Goal: Information Seeking & Learning: Learn about a topic

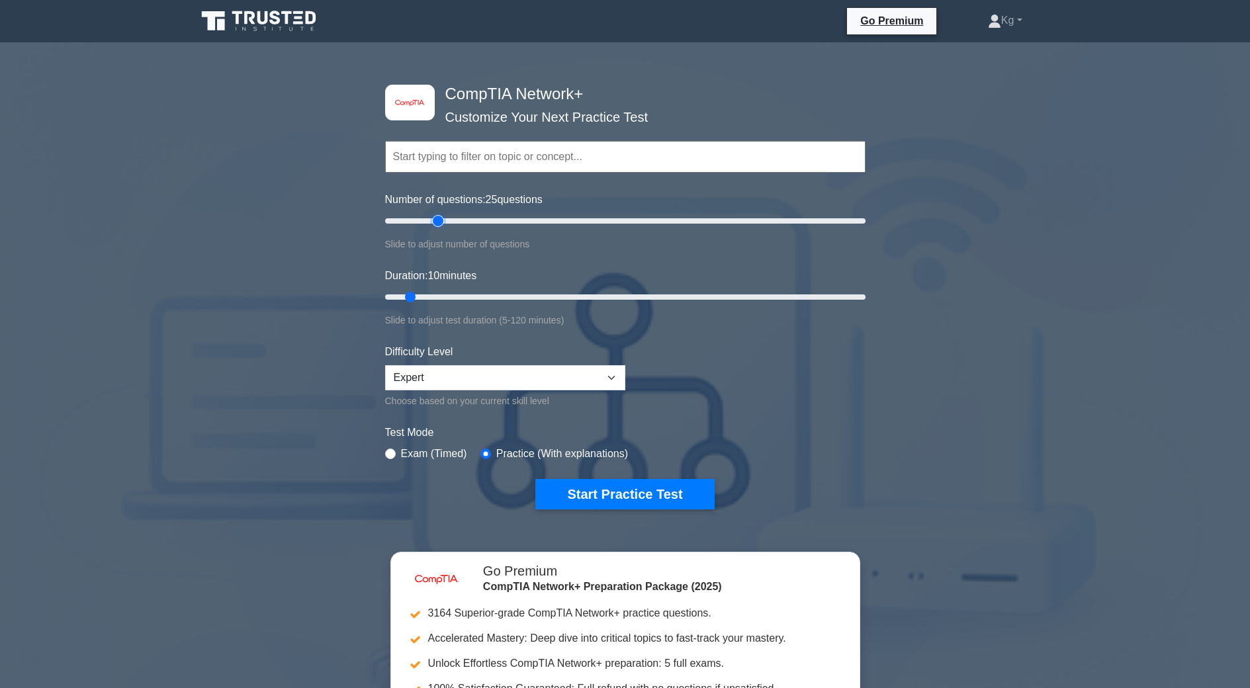
drag, startPoint x: 405, startPoint y: 222, endPoint x: 437, endPoint y: 240, distance: 36.5
type input "25"
click at [437, 229] on input "Number of questions: 25 questions" at bounding box center [625, 221] width 481 height 16
drag, startPoint x: 412, startPoint y: 292, endPoint x: 431, endPoint y: 306, distance: 23.7
type input "15"
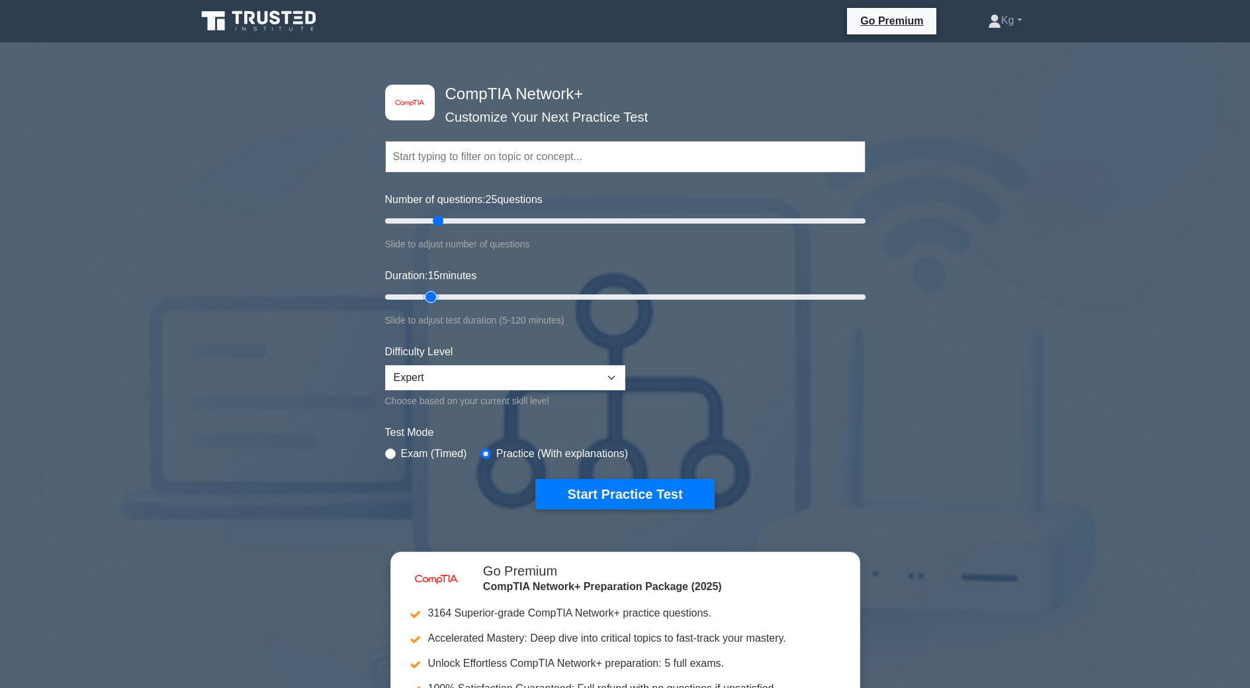
click at [428, 297] on input "Duration: 15 minutes" at bounding box center [625, 297] width 481 height 16
click at [588, 494] on button "Start Practice Test" at bounding box center [625, 494] width 179 height 30
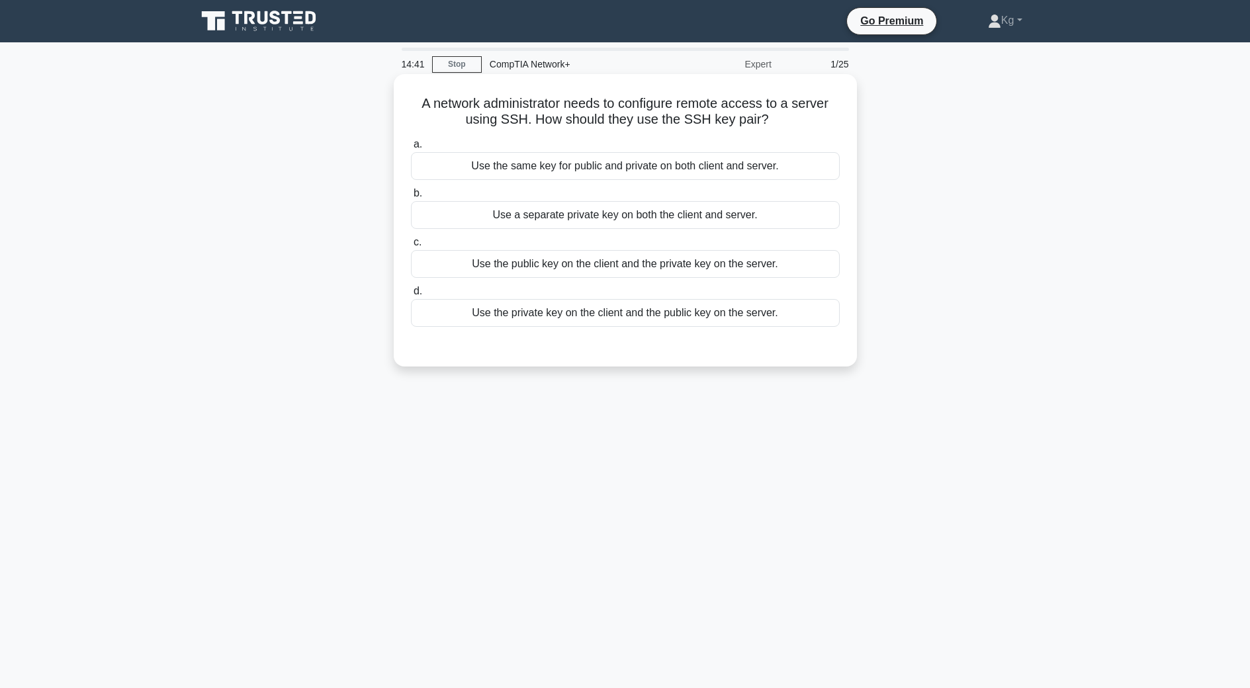
click at [557, 269] on div "Use the public key on the client and the private key on the server." at bounding box center [625, 264] width 429 height 28
click at [411, 247] on input "c. Use the public key on the client and the private key on the server." at bounding box center [411, 242] width 0 height 9
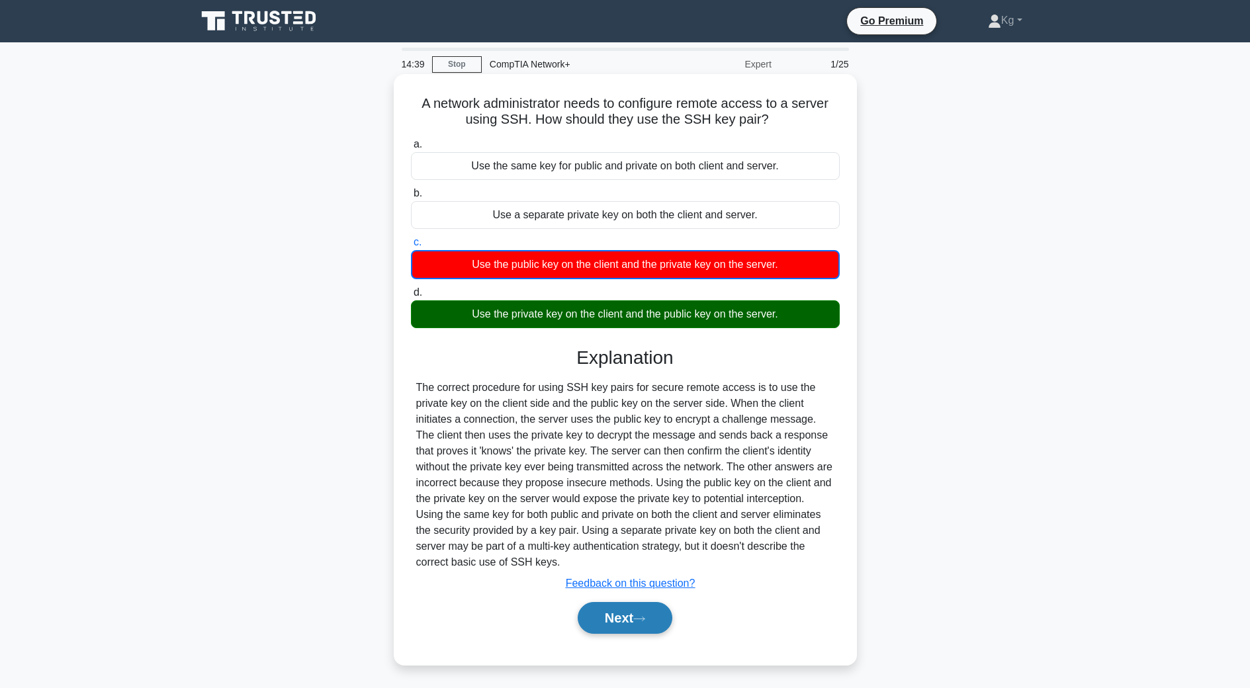
click at [645, 622] on icon at bounding box center [640, 619] width 12 height 7
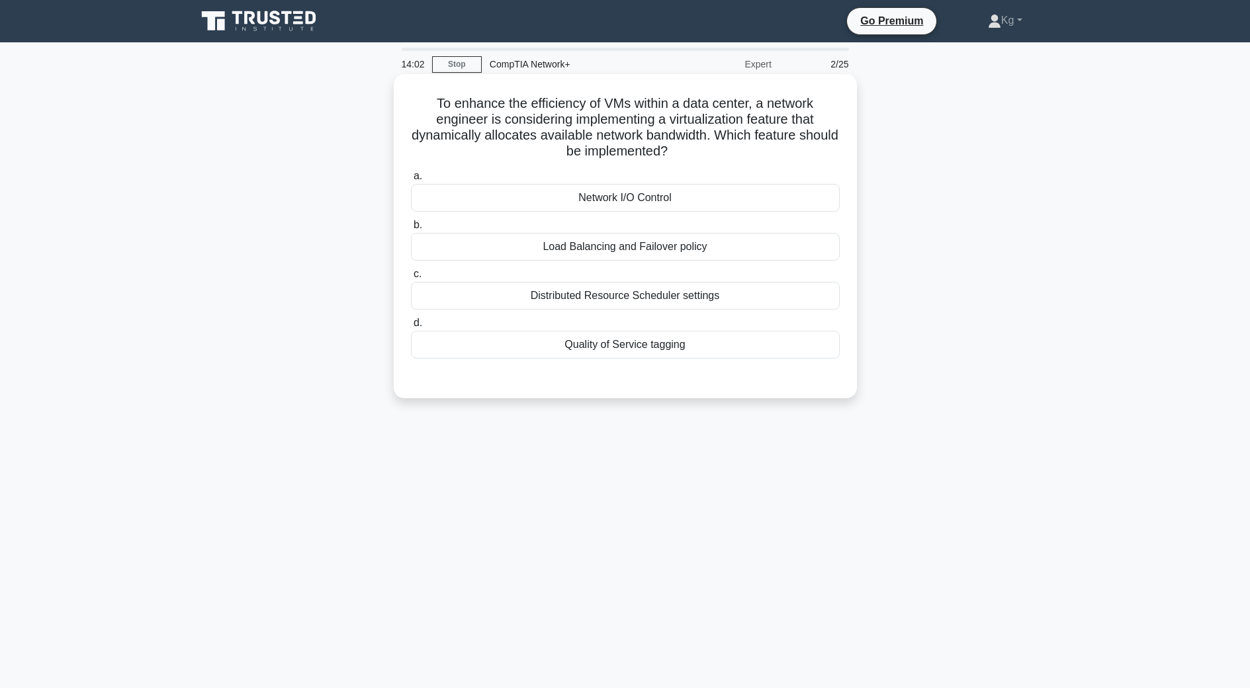
click at [636, 195] on div "Network I/O Control" at bounding box center [625, 198] width 429 height 28
click at [411, 181] on input "a. Network I/O Control" at bounding box center [411, 176] width 0 height 9
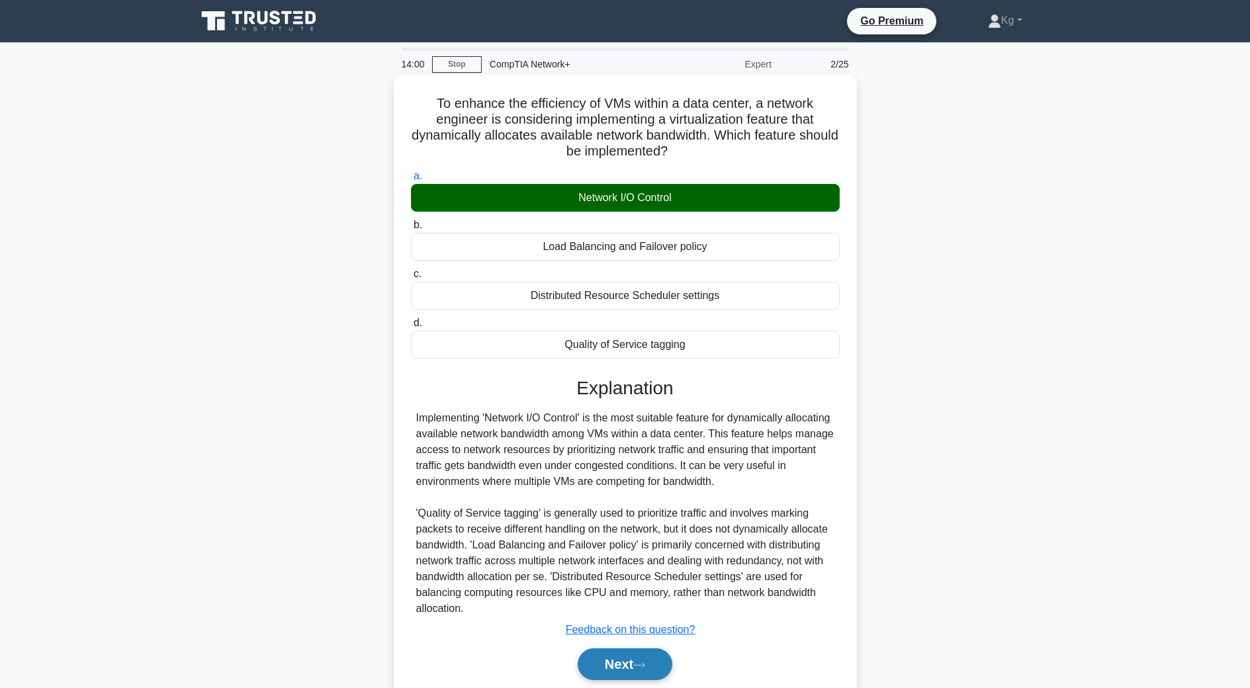
click at [640, 663] on icon at bounding box center [640, 665] width 12 height 7
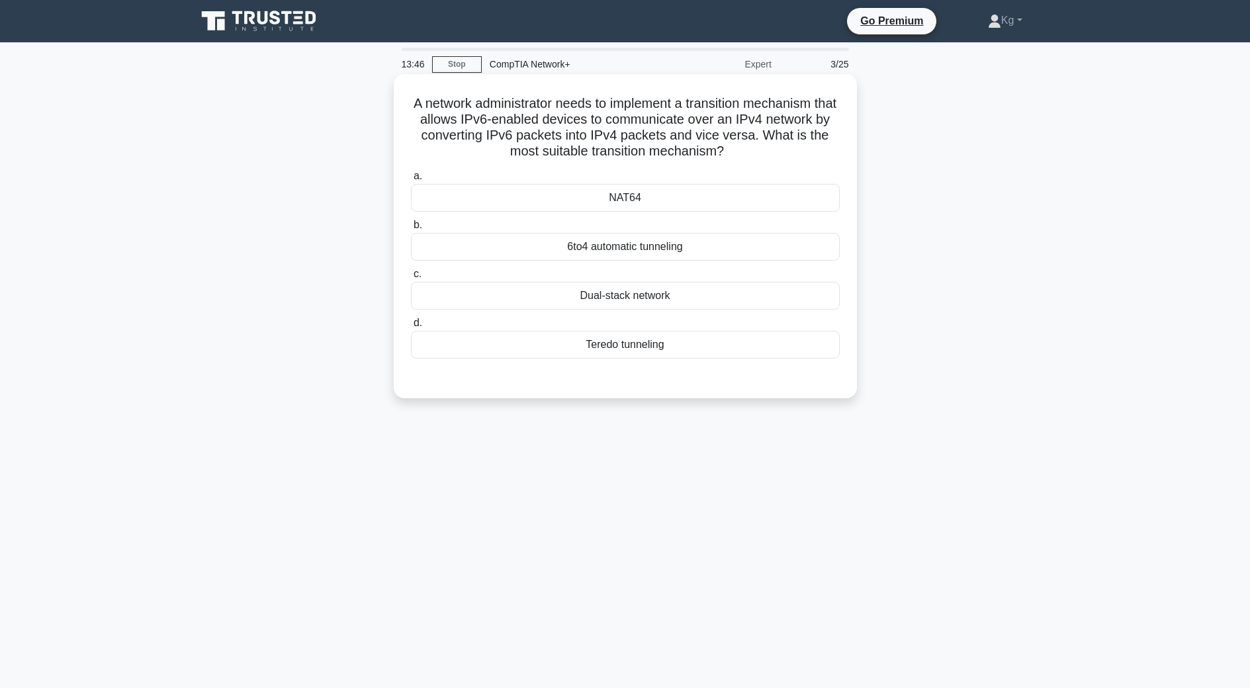
click at [602, 293] on div "Dual-stack network" at bounding box center [625, 296] width 429 height 28
click at [411, 279] on input "c. Dual-stack network" at bounding box center [411, 274] width 0 height 9
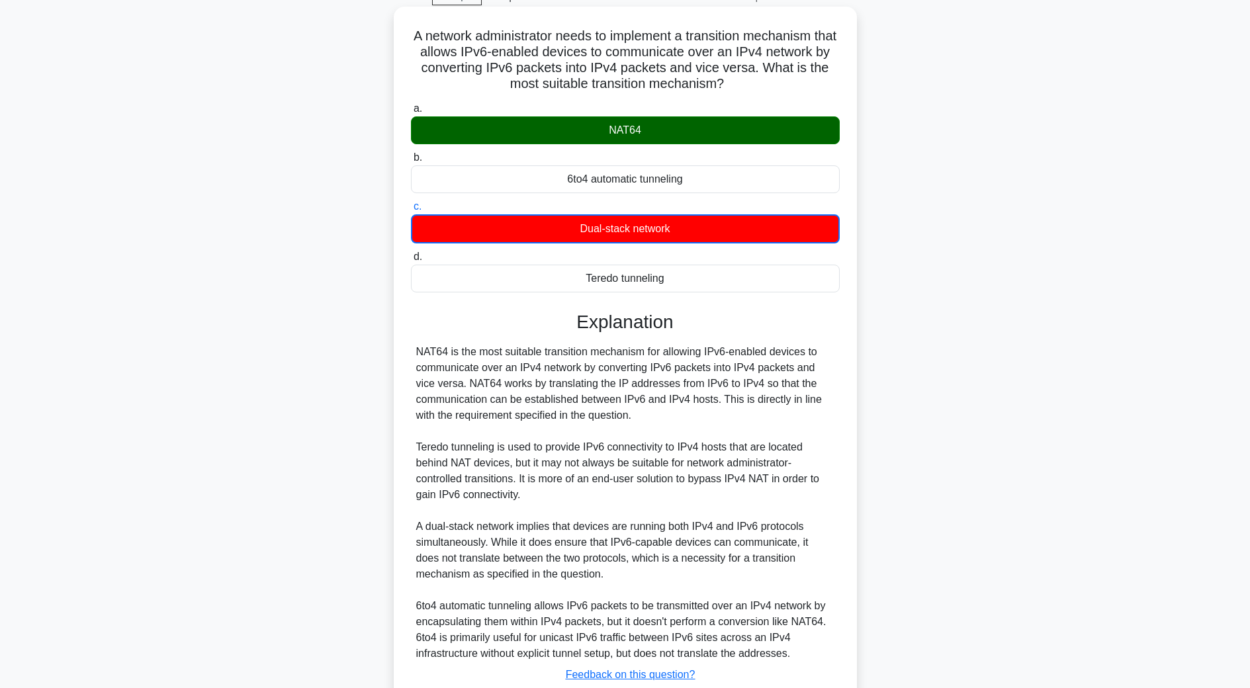
scroll to position [162, 0]
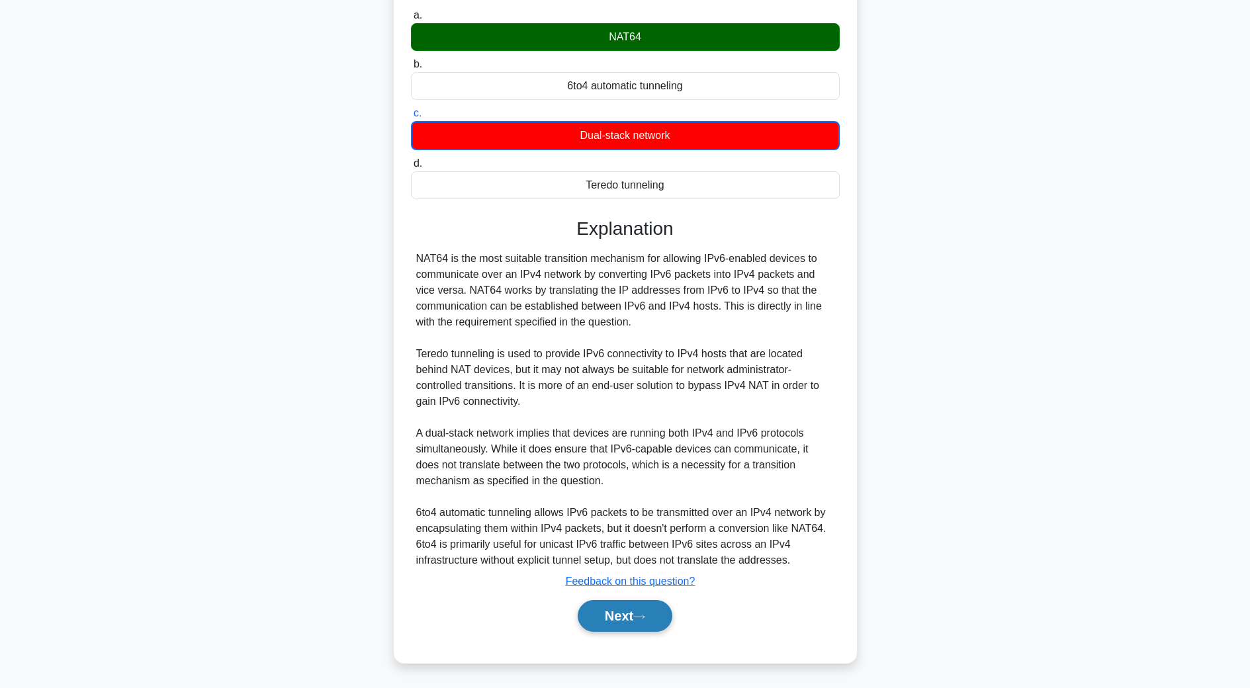
click at [661, 612] on button "Next" at bounding box center [625, 616] width 95 height 32
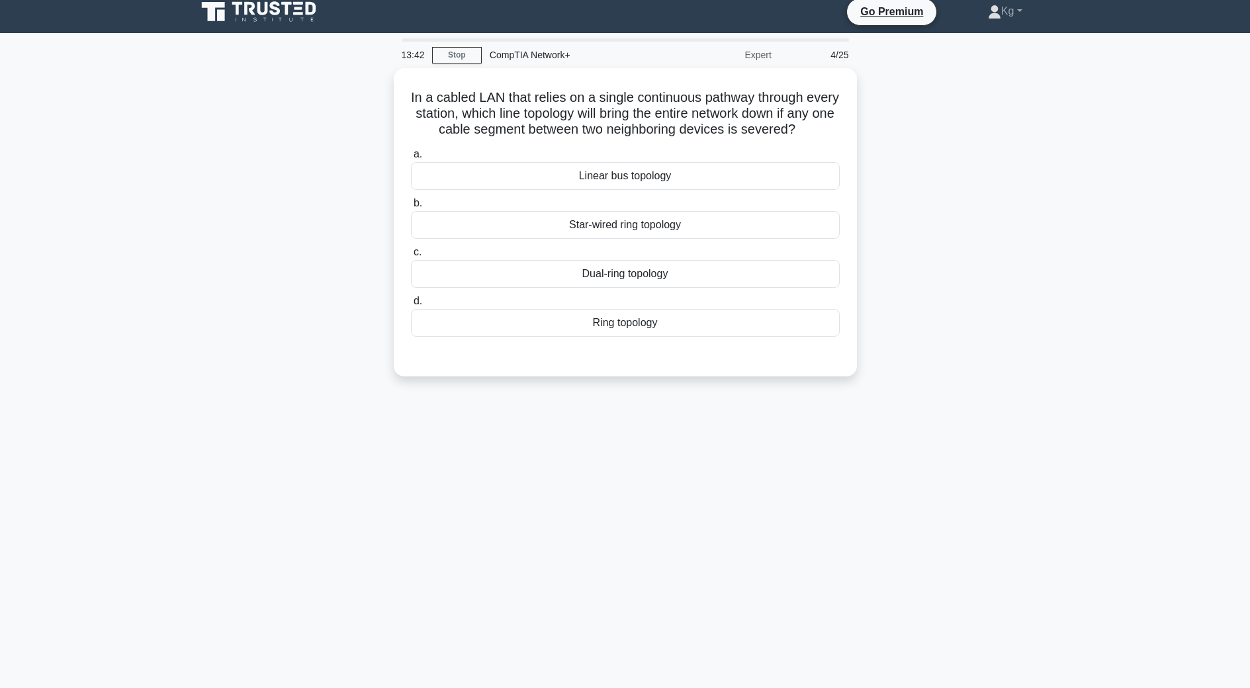
scroll to position [0, 0]
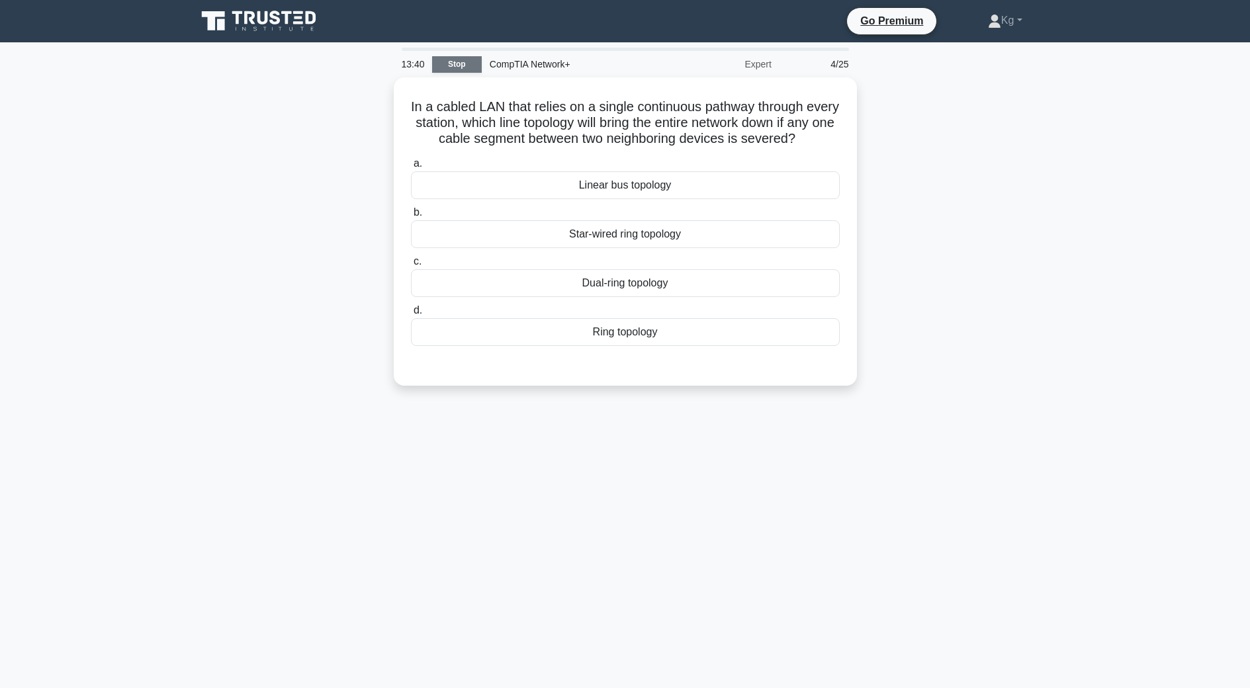
drag, startPoint x: 481, startPoint y: 65, endPoint x: 471, endPoint y: 66, distance: 10.0
click at [475, 65] on div "13:40 Stop CompTIA Network+ Expert 4/25" at bounding box center [625, 64] width 463 height 26
click at [465, 66] on link "Stop" at bounding box center [457, 64] width 50 height 17
